Goal: Task Accomplishment & Management: Manage account settings

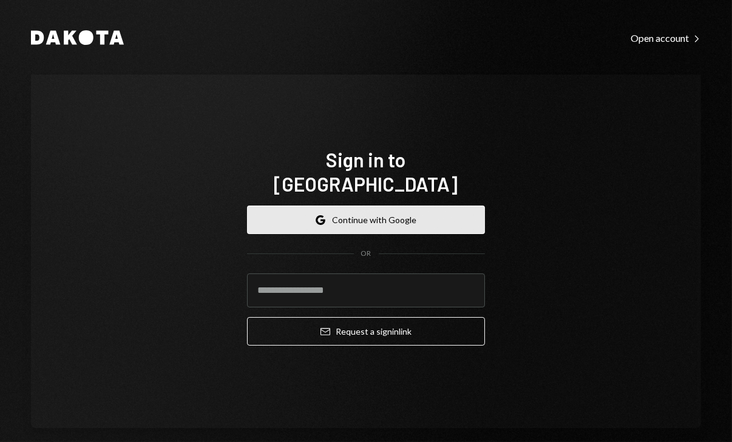
click at [357, 210] on button "Google Continue with Google" at bounding box center [366, 220] width 238 height 29
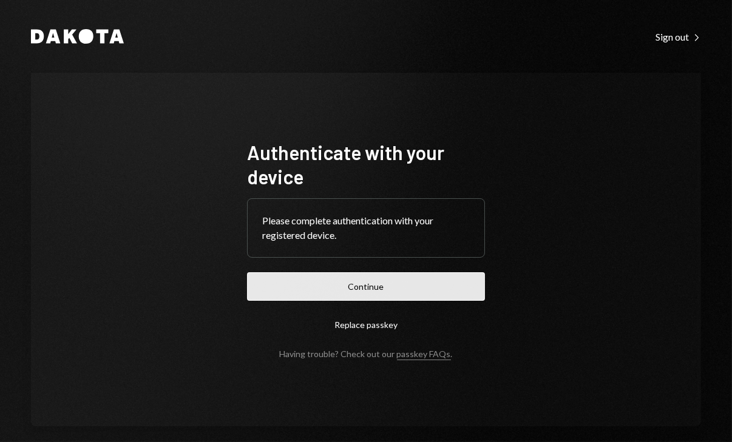
click at [349, 280] on button "Continue" at bounding box center [366, 286] width 238 height 29
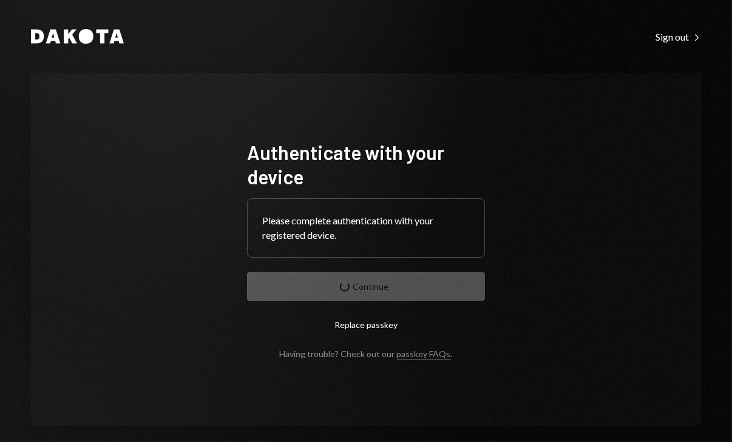
drag, startPoint x: 349, startPoint y: 280, endPoint x: 370, endPoint y: 276, distance: 21.7
click at [364, 277] on form "Authenticate with your device Please complete authentication with your register…" at bounding box center [366, 249] width 238 height 219
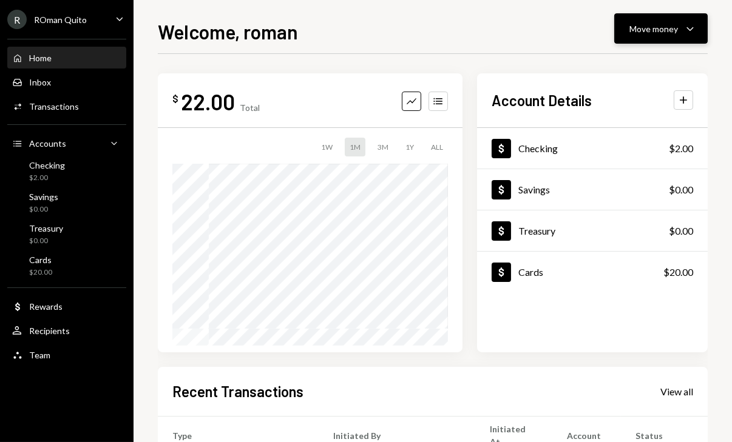
click at [654, 25] on div "Move money" at bounding box center [653, 28] width 49 height 13
click at [65, 278] on div "Cards $20.00" at bounding box center [66, 266] width 109 height 28
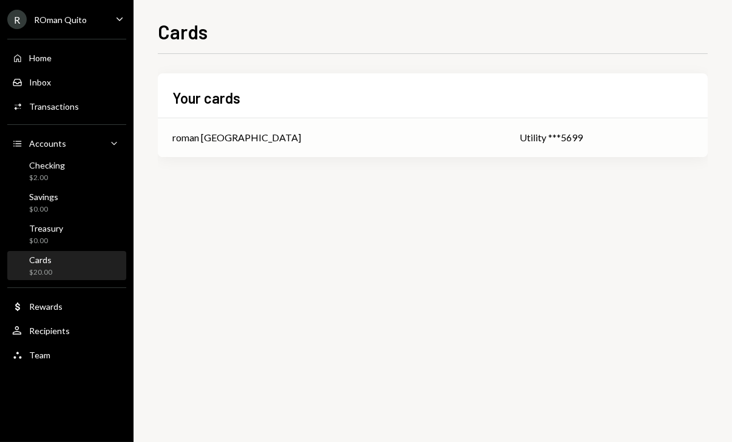
click at [519, 139] on div "Utility ***5699" at bounding box center [606, 137] width 174 height 15
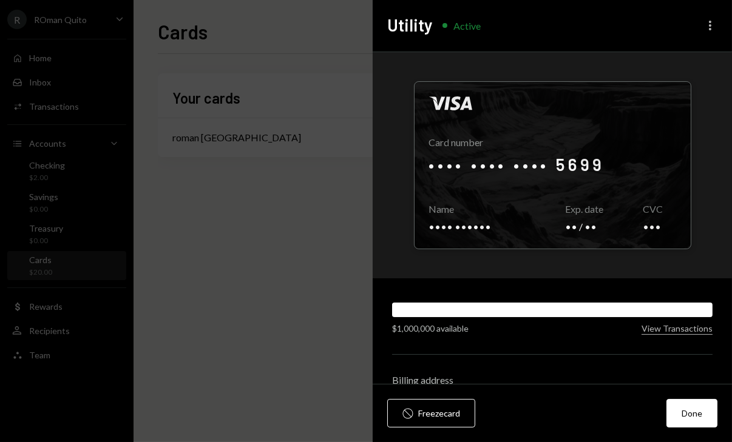
click at [716, 28] on icon "More" at bounding box center [710, 25] width 15 height 15
click at [671, 95] on div at bounding box center [552, 165] width 276 height 167
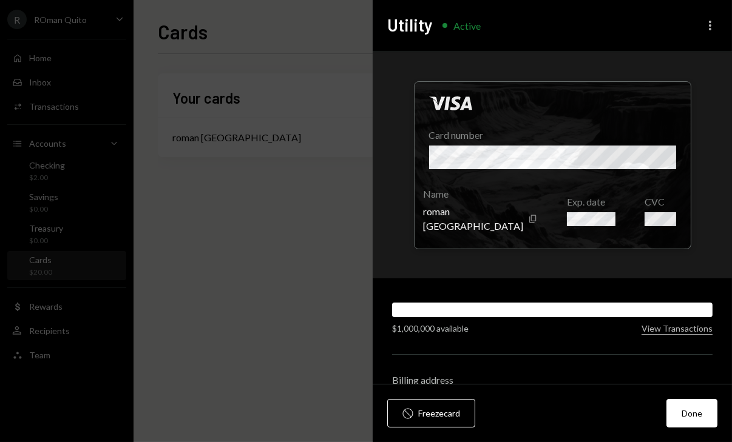
click at [711, 28] on icon "More" at bounding box center [710, 25] width 15 height 15
click at [678, 93] on div at bounding box center [552, 165] width 276 height 167
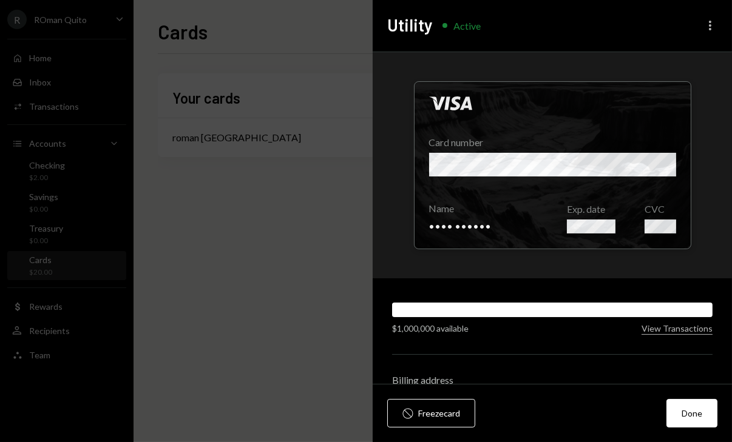
click at [710, 24] on icon "More" at bounding box center [710, 25] width 15 height 15
click at [682, 97] on div at bounding box center [552, 165] width 276 height 167
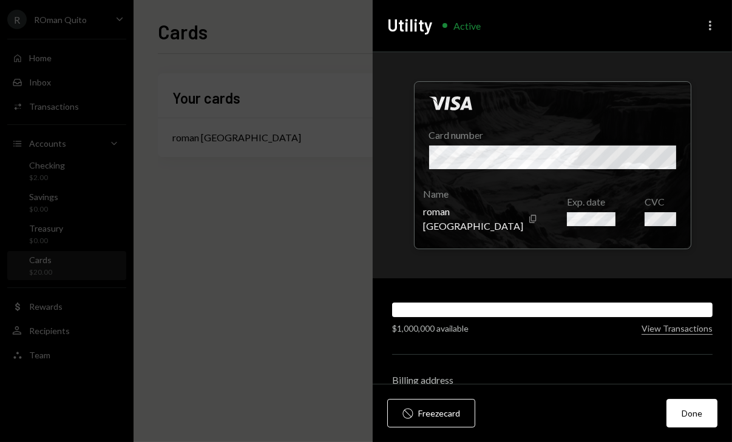
click at [709, 30] on icon "button" at bounding box center [710, 26] width 2 height 10
click at [674, 75] on div "Visa Card number Name roman quito Copy Exp. date CVC" at bounding box center [551, 165] width 359 height 226
click at [690, 410] on button "Done" at bounding box center [691, 413] width 51 height 29
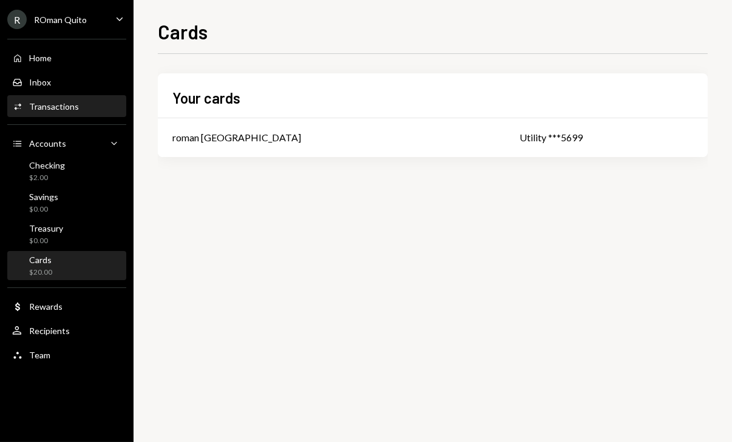
click at [77, 110] on div "Activities Transactions" at bounding box center [66, 106] width 109 height 11
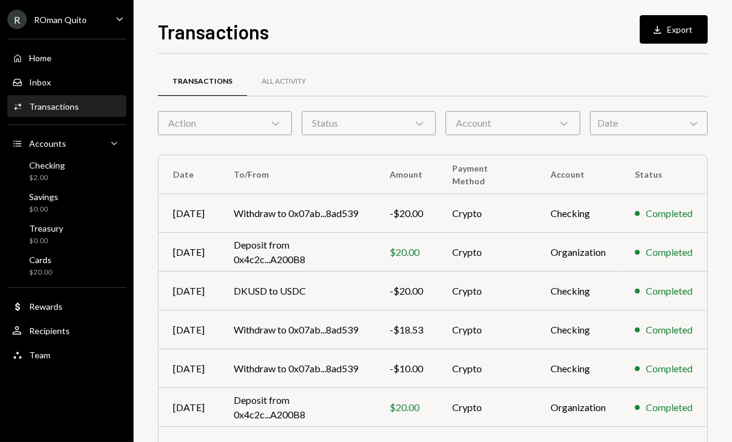
click at [91, 22] on div "R ROman Quito Caret Down" at bounding box center [66, 19] width 133 height 19
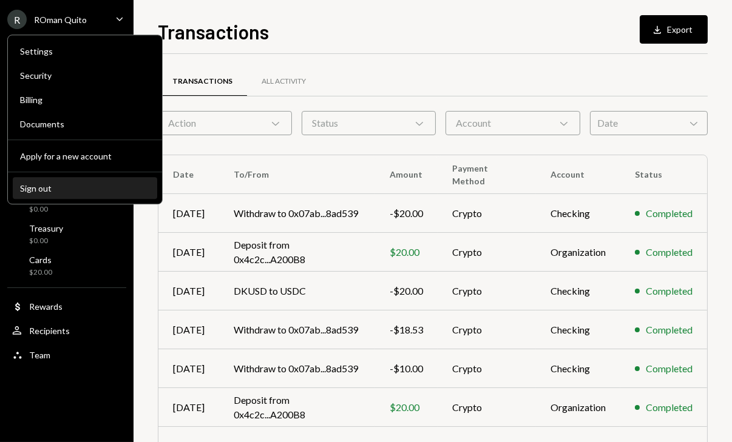
click at [68, 180] on button "Sign out" at bounding box center [85, 189] width 144 height 22
